Goal: Task Accomplishment & Management: Use online tool/utility

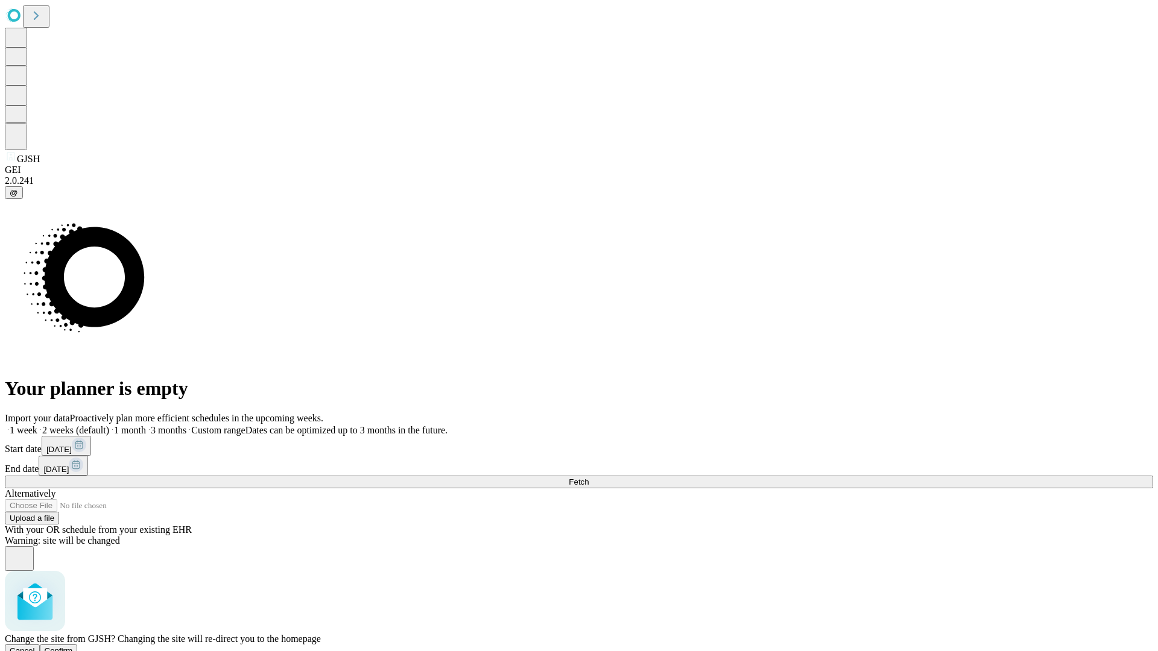
click at [73, 646] on span "Confirm" at bounding box center [59, 650] width 28 height 9
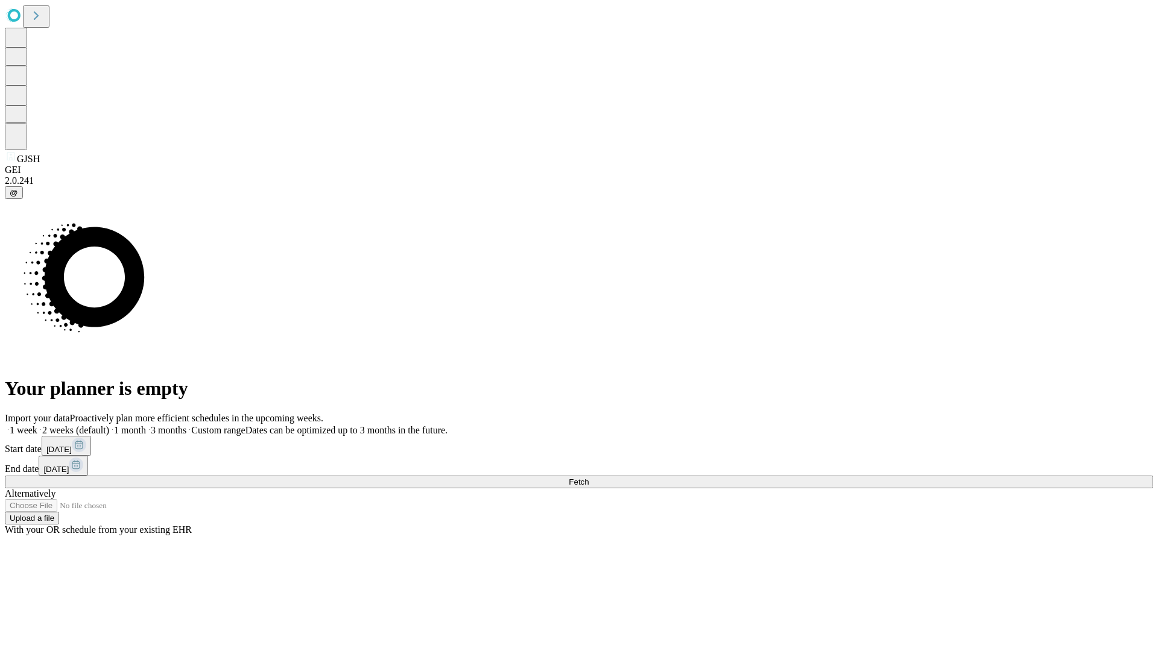
click at [109, 425] on label "2 weeks (default)" at bounding box center [73, 430] width 72 height 10
click at [589, 478] on span "Fetch" at bounding box center [579, 482] width 20 height 9
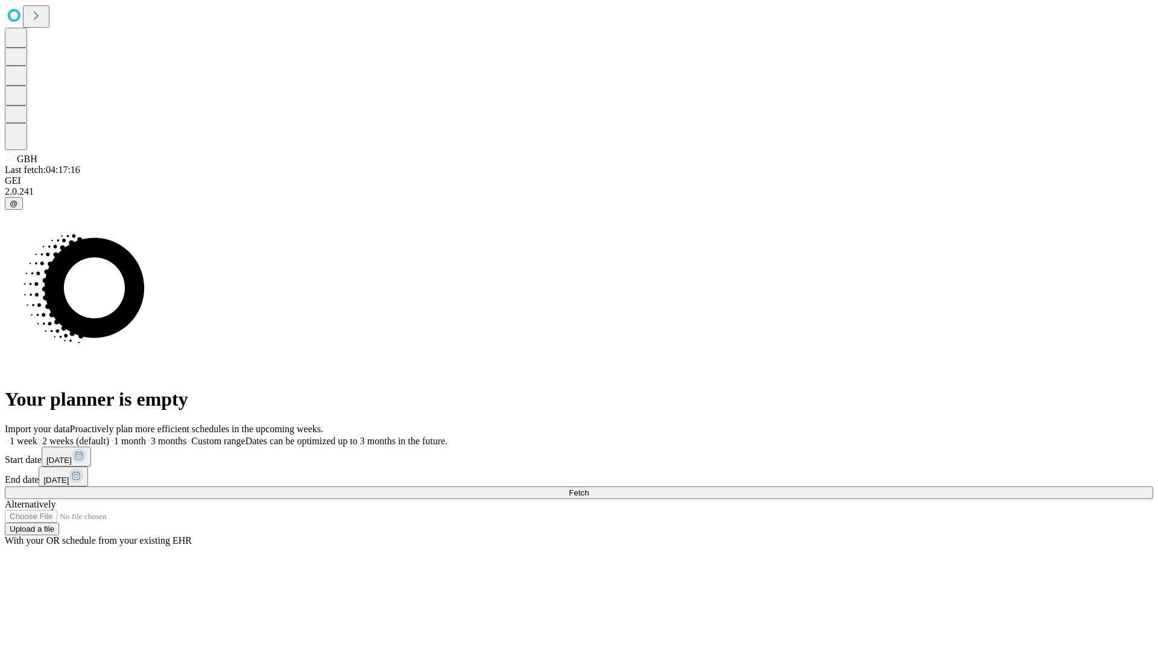
click at [109, 436] on label "2 weeks (default)" at bounding box center [73, 441] width 72 height 10
click at [589, 488] on span "Fetch" at bounding box center [579, 492] width 20 height 9
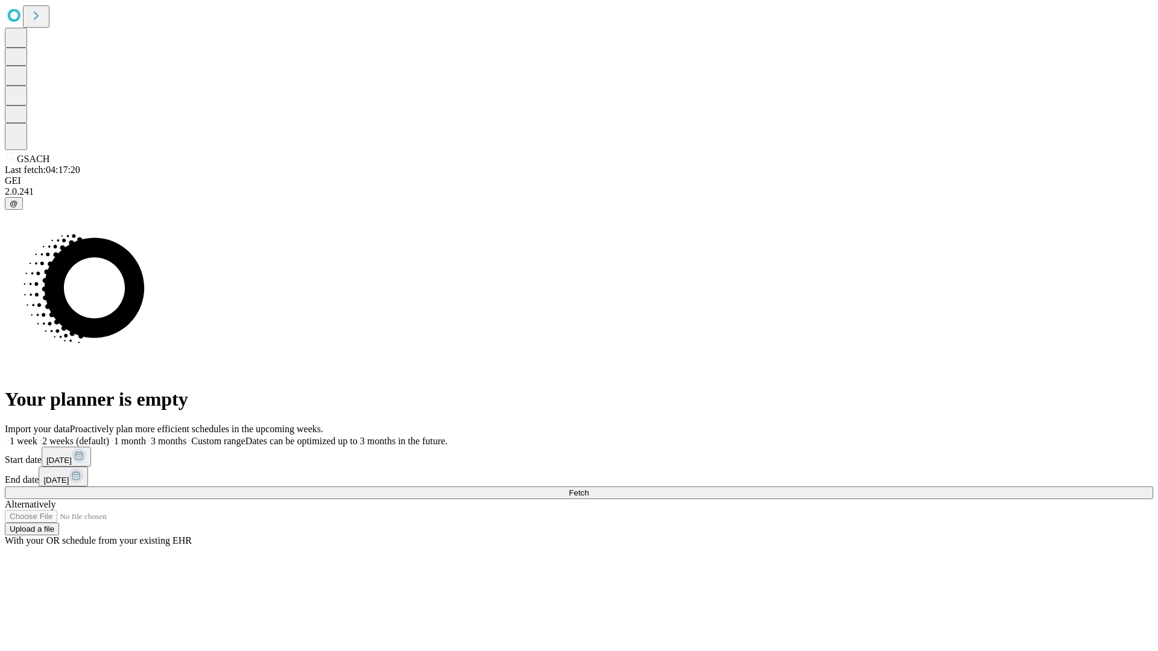
click at [589, 488] on span "Fetch" at bounding box center [579, 492] width 20 height 9
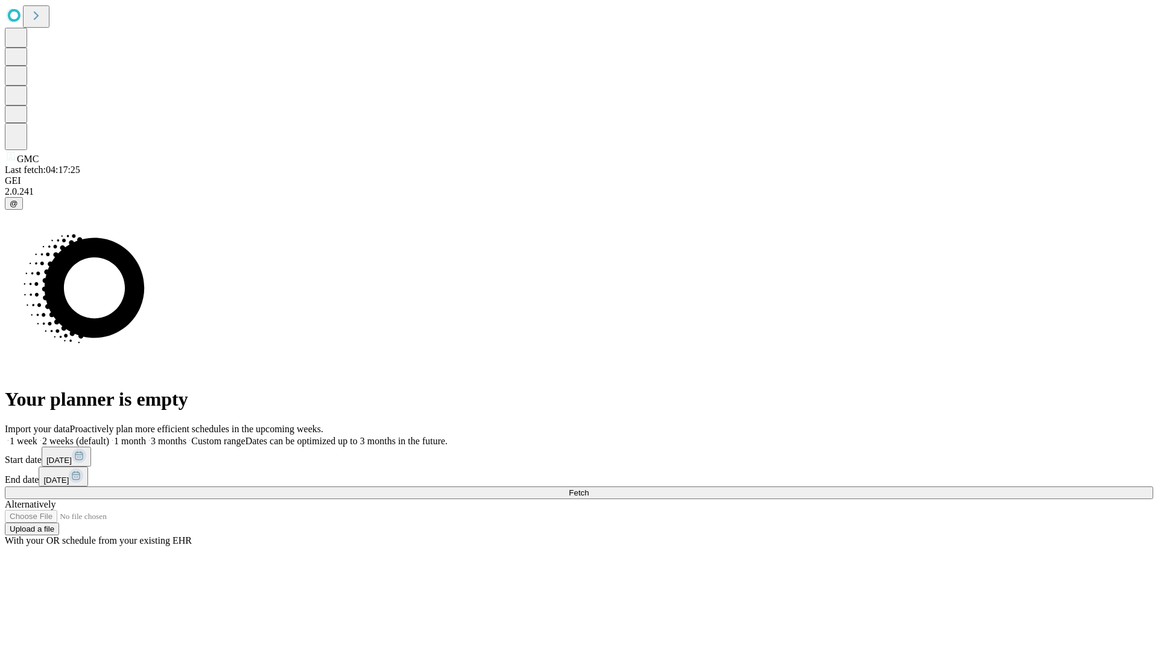
click at [109, 436] on label "2 weeks (default)" at bounding box center [73, 441] width 72 height 10
click at [589, 488] on span "Fetch" at bounding box center [579, 492] width 20 height 9
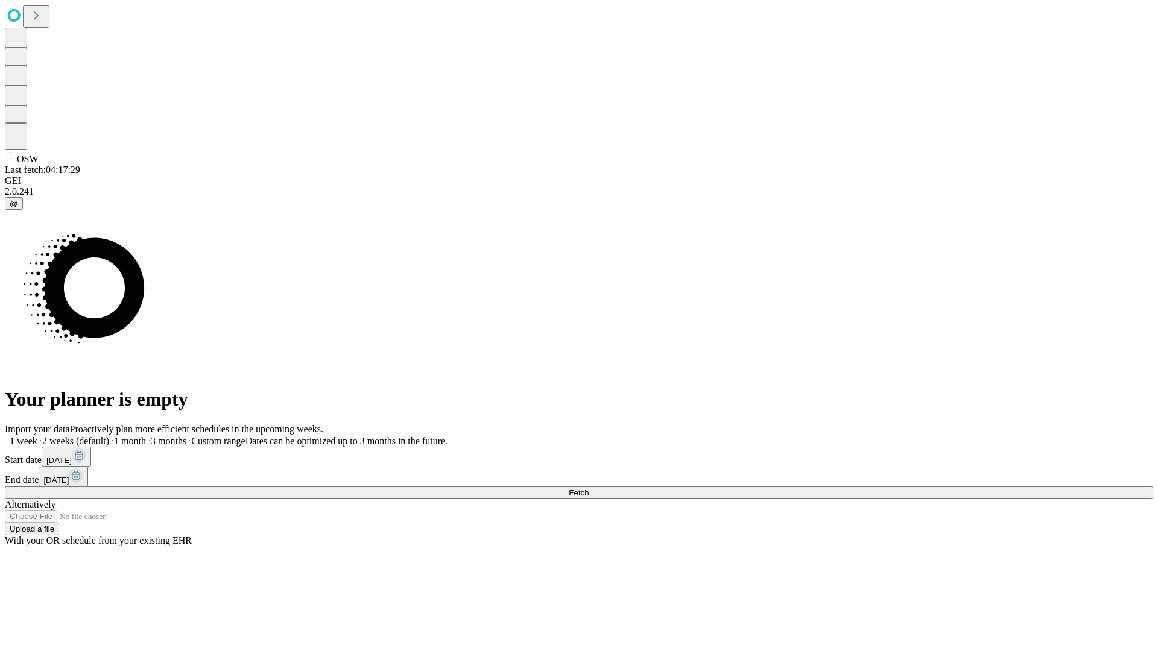
click at [109, 436] on label "2 weeks (default)" at bounding box center [73, 441] width 72 height 10
click at [589, 488] on span "Fetch" at bounding box center [579, 492] width 20 height 9
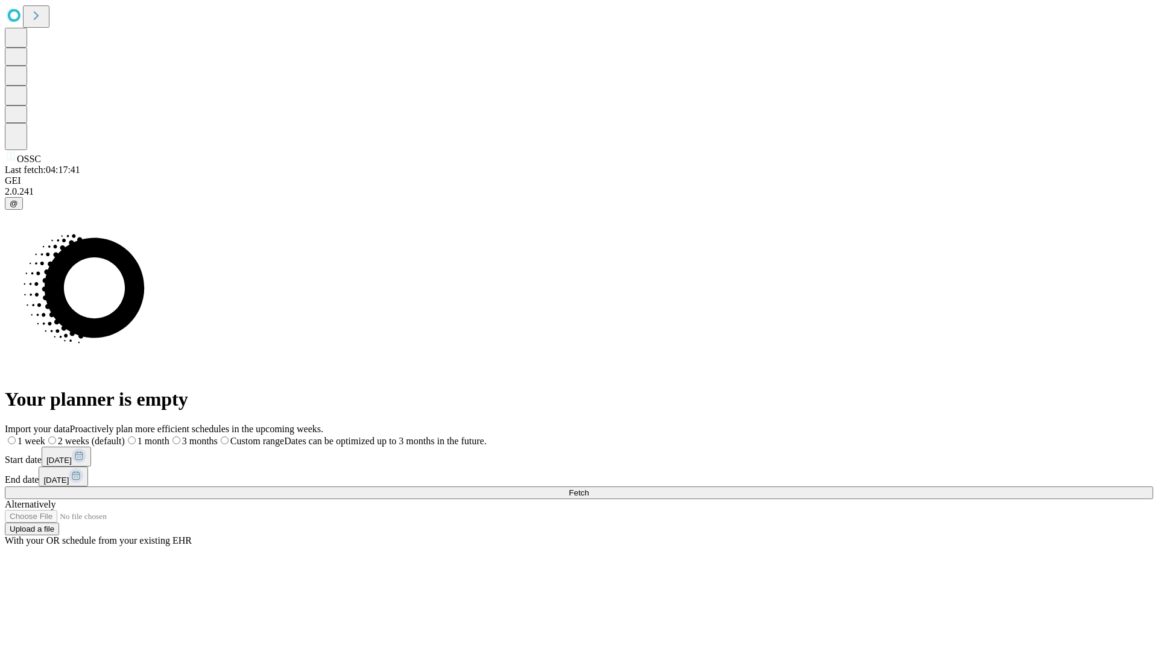
click at [125, 436] on label "2 weeks (default)" at bounding box center [85, 441] width 80 height 10
click at [589, 488] on span "Fetch" at bounding box center [579, 492] width 20 height 9
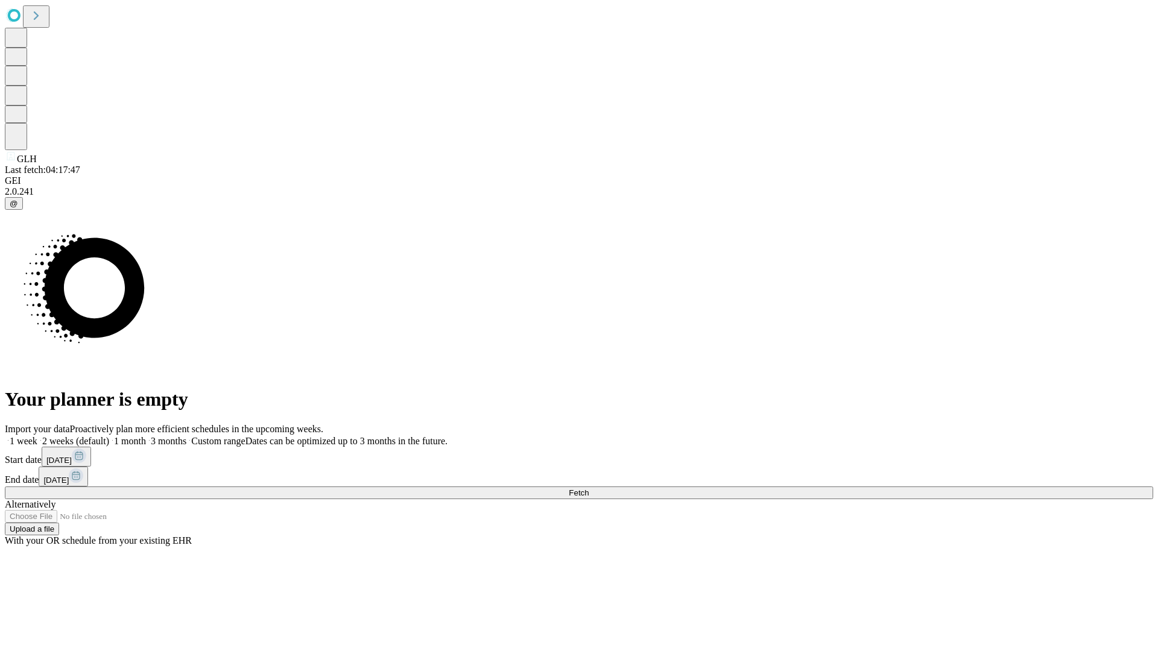
click at [109, 436] on label "2 weeks (default)" at bounding box center [73, 441] width 72 height 10
click at [589, 488] on span "Fetch" at bounding box center [579, 492] width 20 height 9
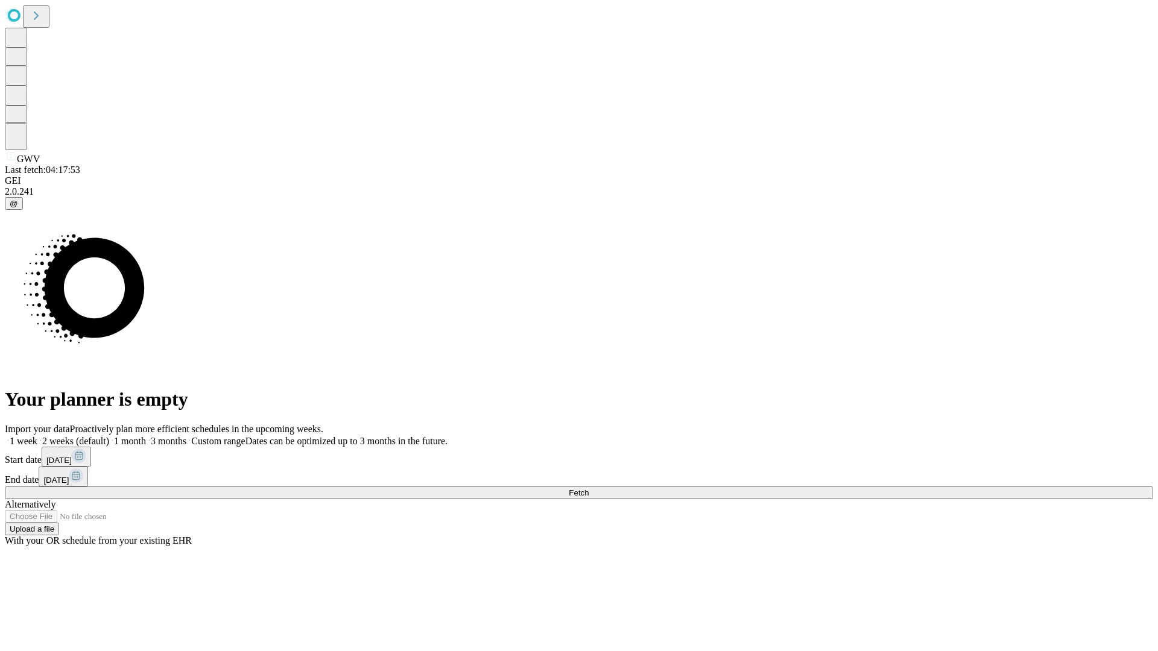
click at [109, 436] on label "2 weeks (default)" at bounding box center [73, 441] width 72 height 10
click at [589, 488] on span "Fetch" at bounding box center [579, 492] width 20 height 9
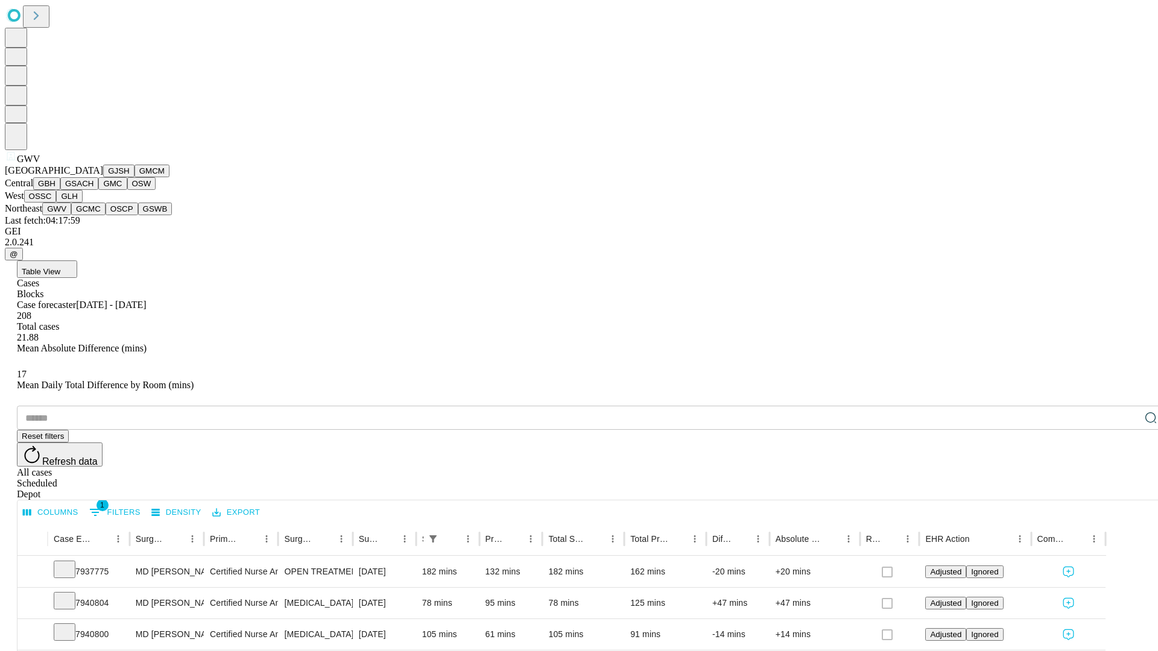
click at [93, 215] on button "GCMC" at bounding box center [88, 209] width 34 height 13
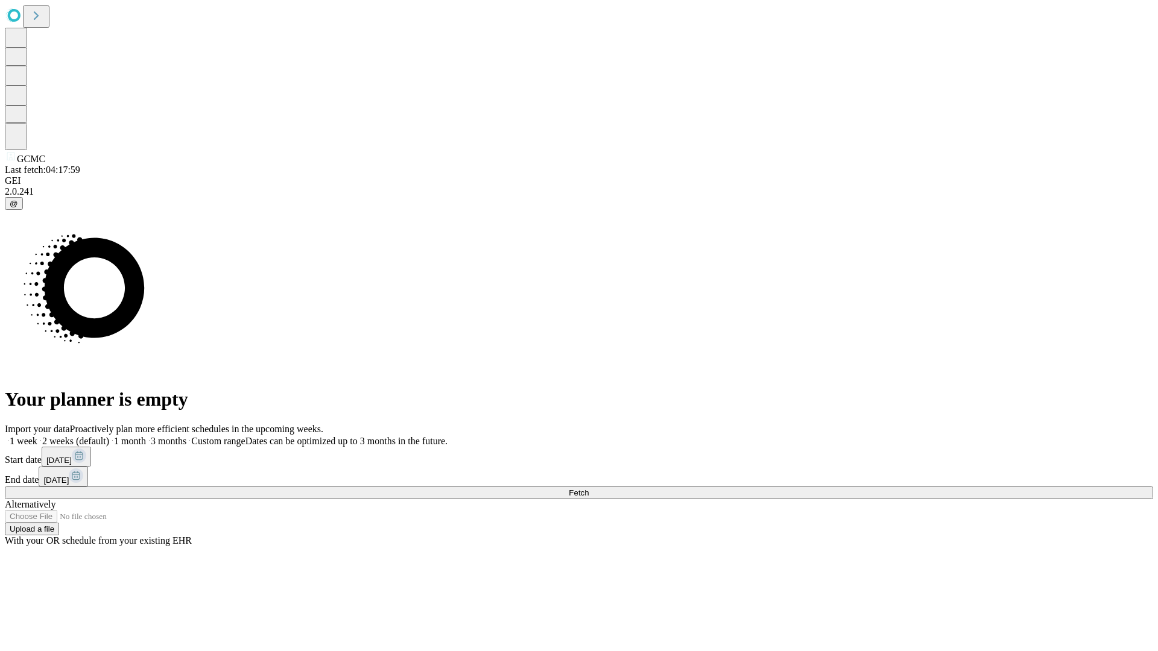
click at [109, 436] on label "2 weeks (default)" at bounding box center [73, 441] width 72 height 10
click at [589, 488] on span "Fetch" at bounding box center [579, 492] width 20 height 9
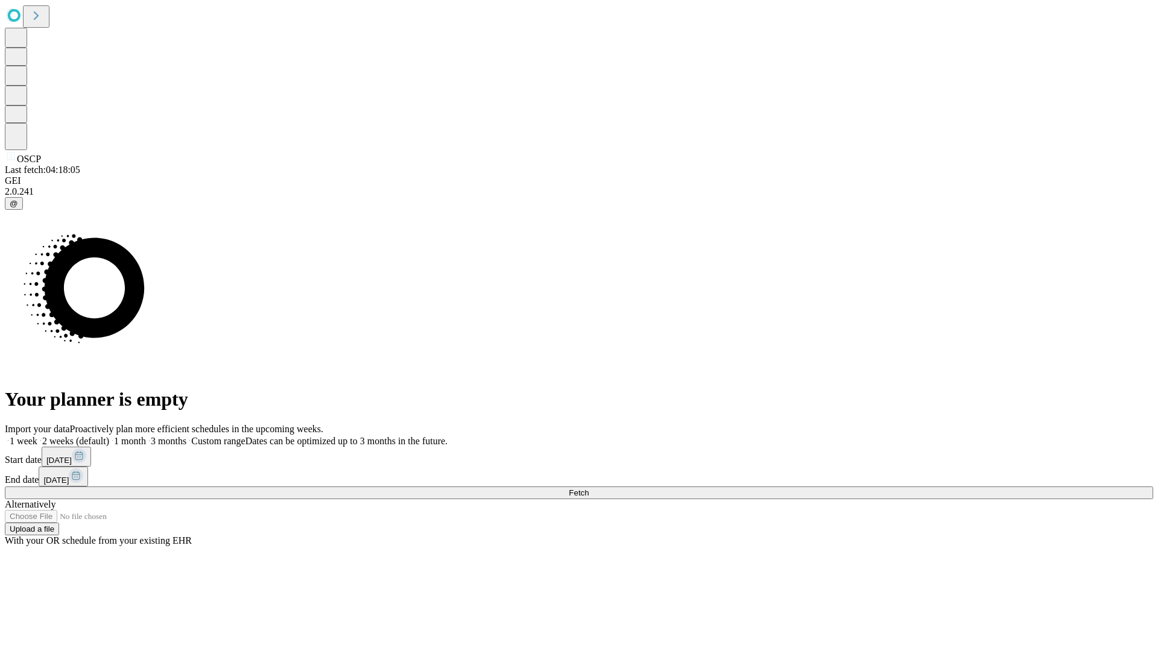
click at [109, 436] on label "2 weeks (default)" at bounding box center [73, 441] width 72 height 10
click at [589, 488] on span "Fetch" at bounding box center [579, 492] width 20 height 9
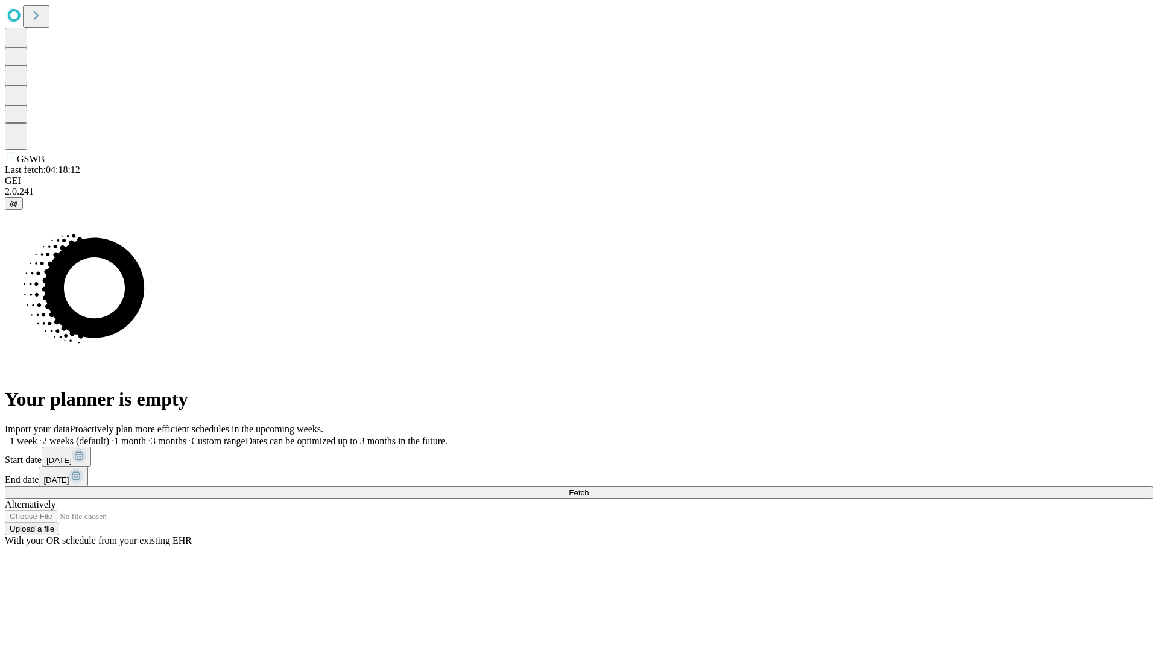
click at [109, 436] on label "2 weeks (default)" at bounding box center [73, 441] width 72 height 10
click at [589, 488] on span "Fetch" at bounding box center [579, 492] width 20 height 9
